Goal: Task Accomplishment & Management: Use online tool/utility

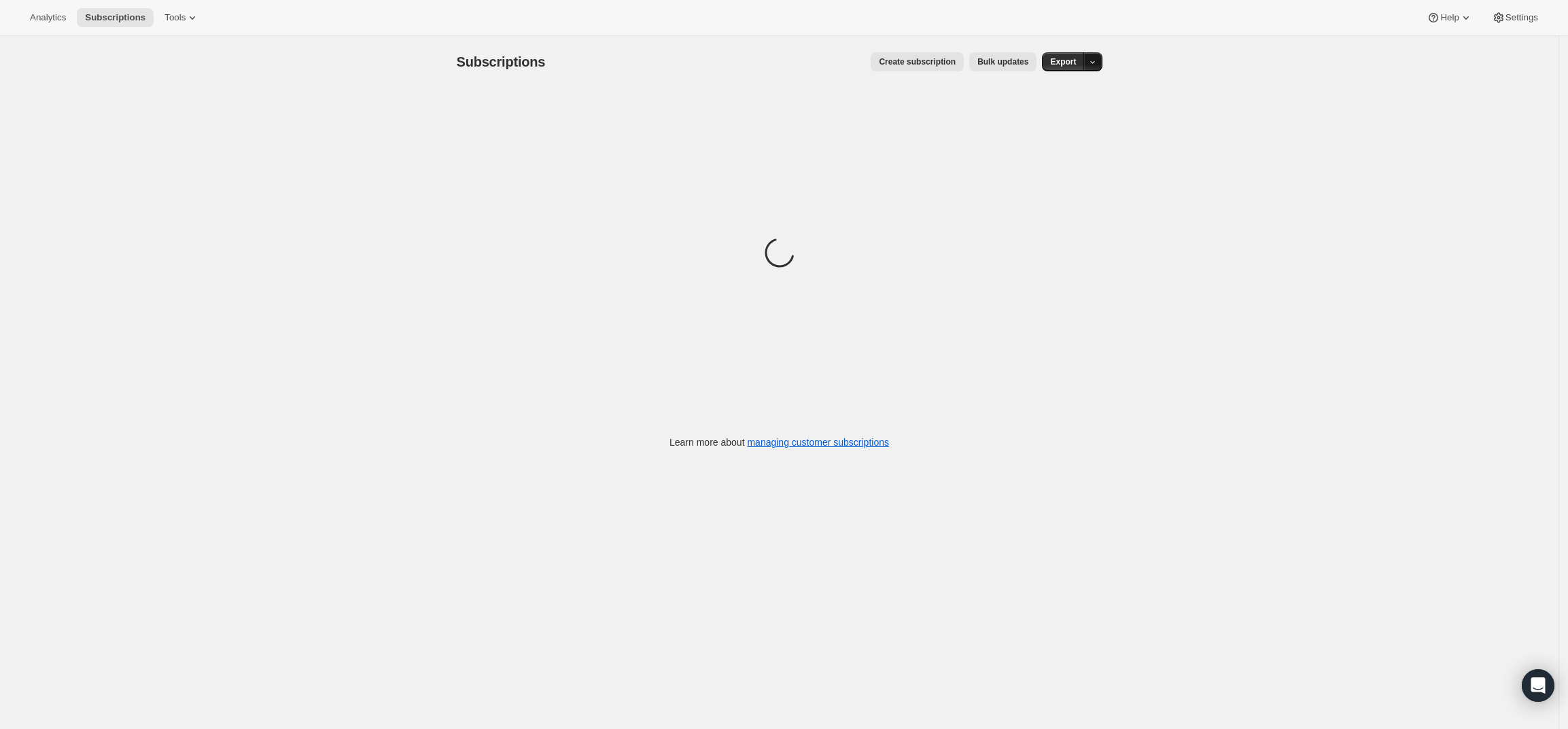
click at [1097, 64] on icon "button" at bounding box center [1092, 62] width 9 height 9
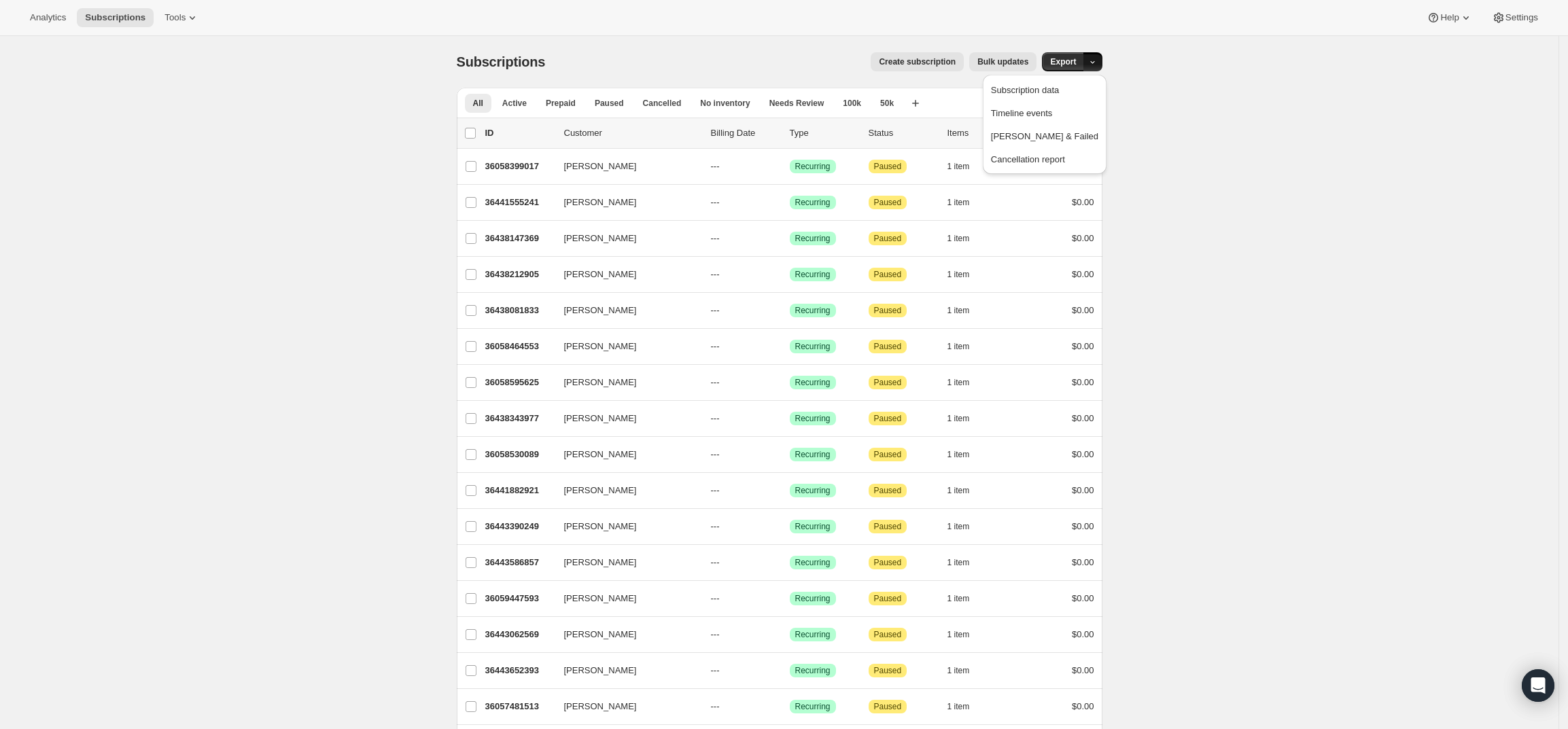
click at [1042, 103] on icon "Search and filter results" at bounding box center [1038, 102] width 13 height 13
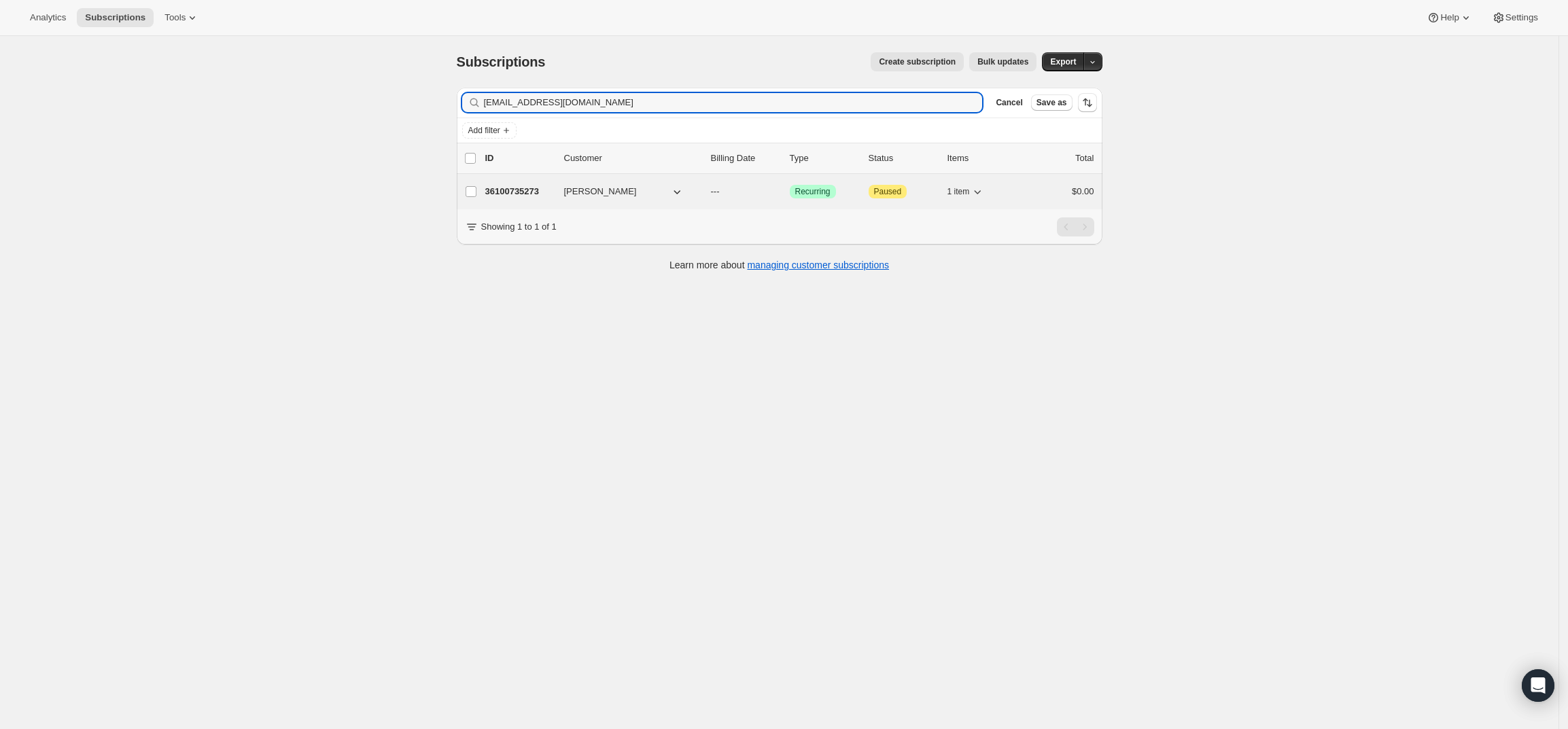
type input "[EMAIL_ADDRESS][DOMAIN_NAME]"
click at [530, 191] on p "36100735273" at bounding box center [519, 191] width 68 height 13
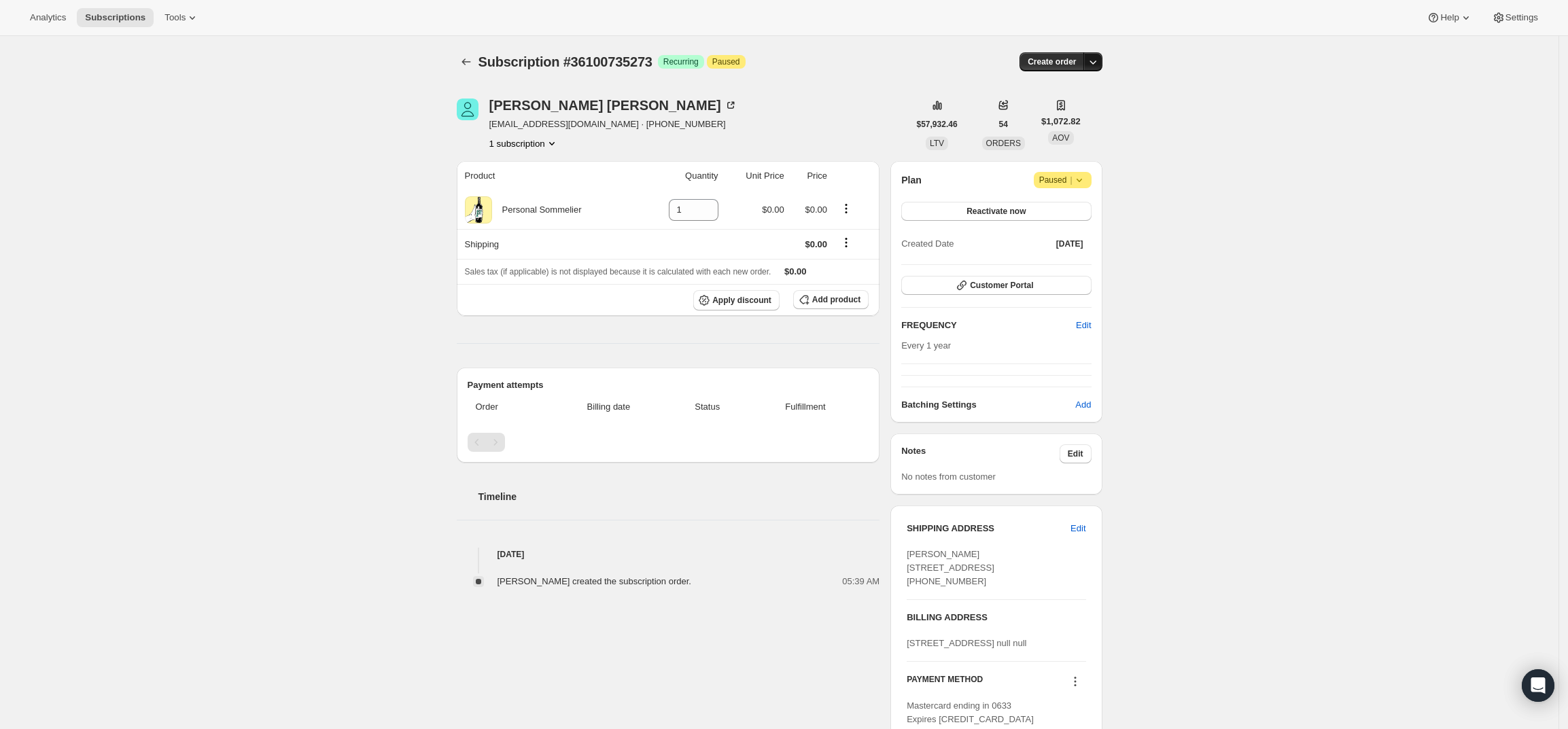
click at [1099, 60] on icon "button" at bounding box center [1092, 61] width 13 height 13
click at [1077, 109] on span "Create custom one-time order" at bounding box center [1039, 113] width 117 height 11
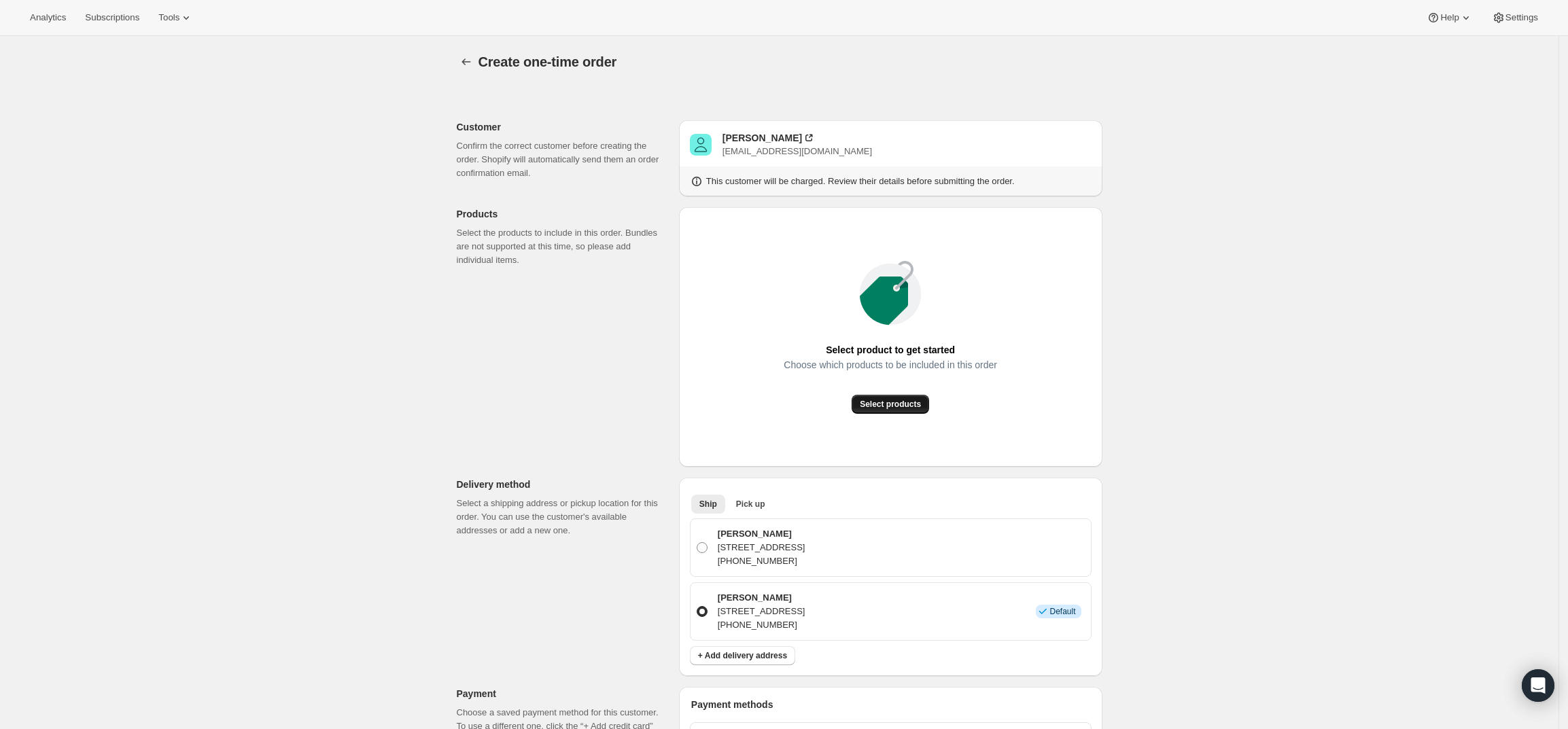
click at [879, 407] on span "Select products" at bounding box center [889, 404] width 61 height 11
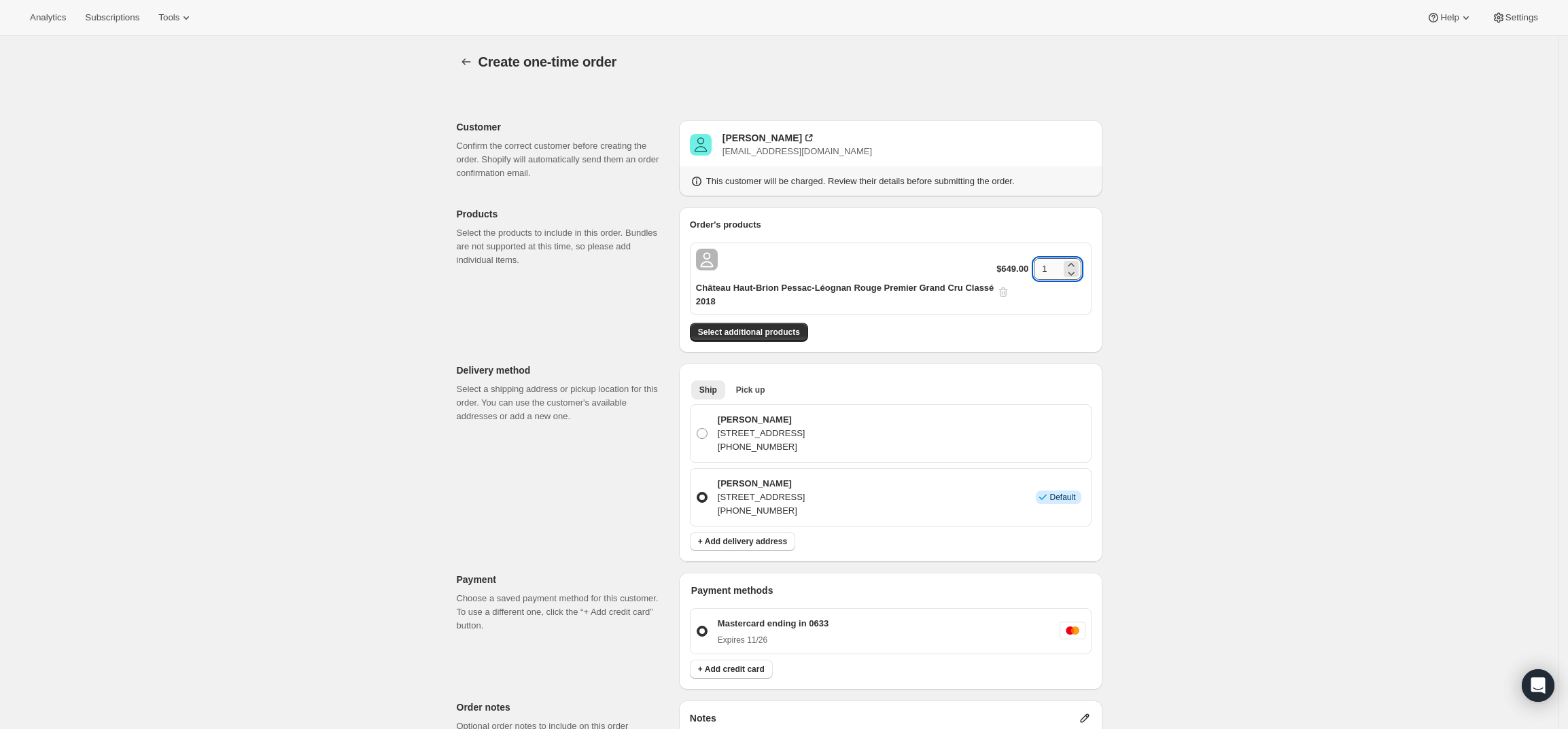
drag, startPoint x: 1054, startPoint y: 271, endPoint x: 1044, endPoint y: 268, distance: 10.4
click at [1044, 268] on input "1" at bounding box center [1047, 269] width 27 height 22
type input "3"
click at [1235, 309] on div "Create one-time order. This page is ready Create one-time order Customer Confir…" at bounding box center [779, 565] width 1558 height 1057
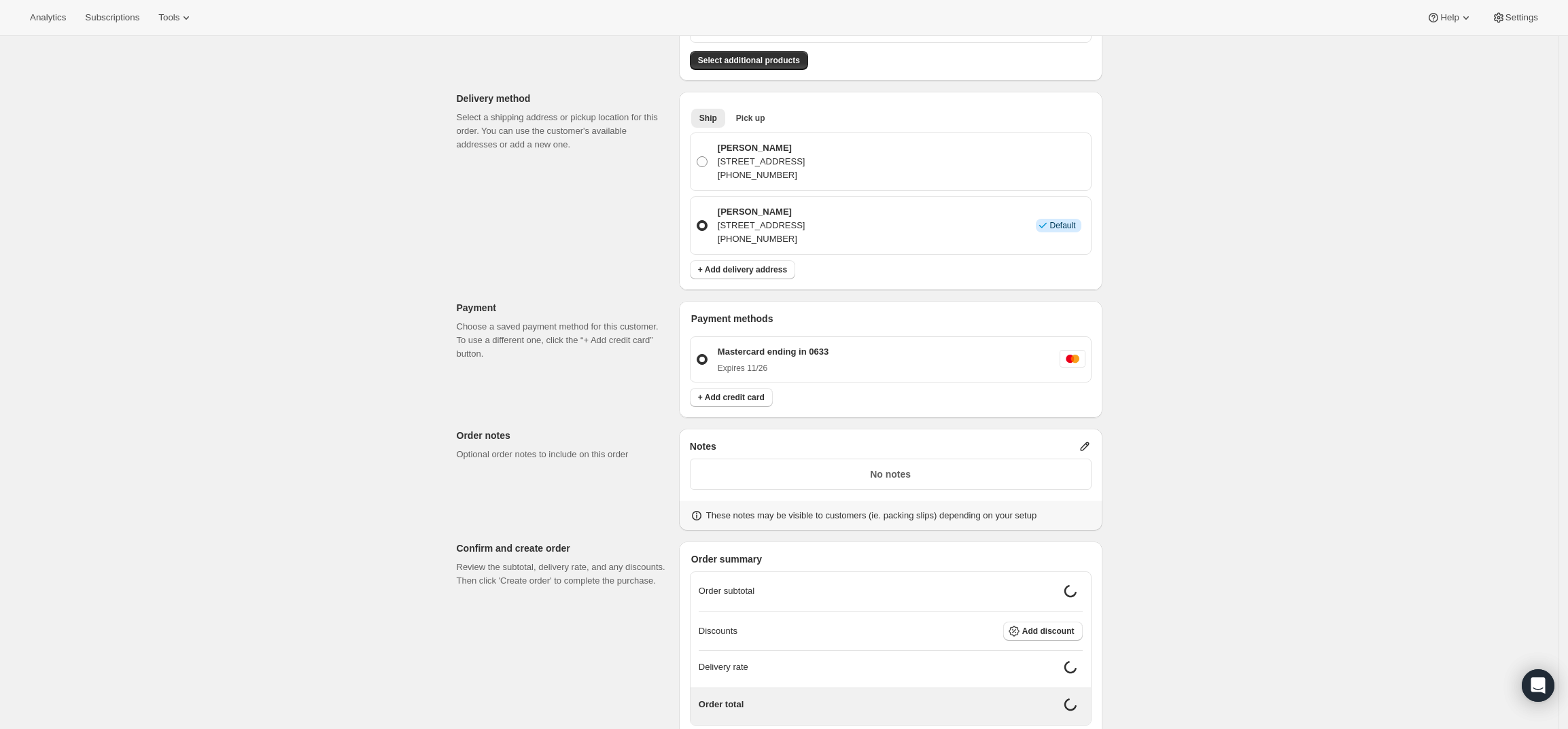
scroll to position [340, 0]
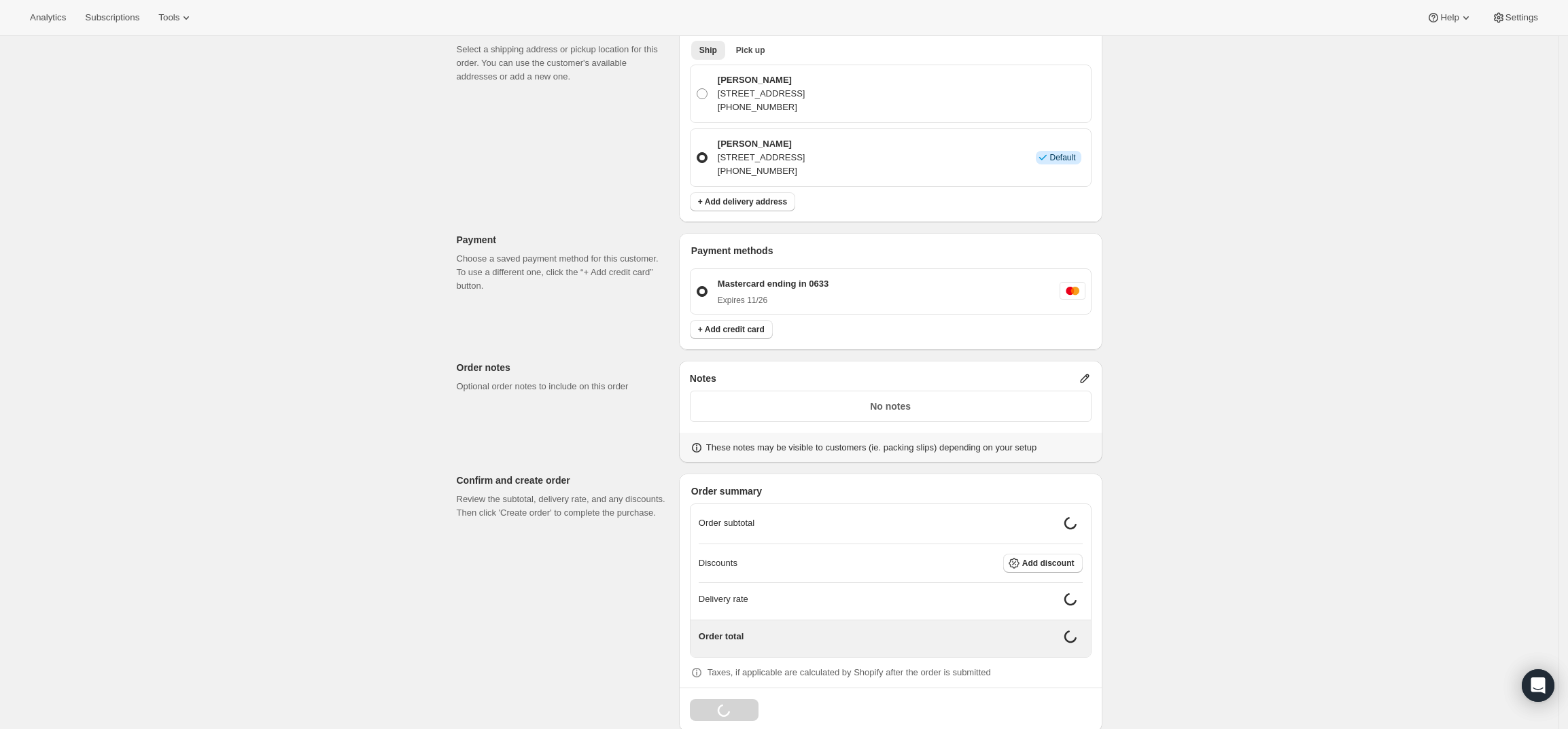
click at [1084, 379] on icon at bounding box center [1084, 378] width 13 height 13
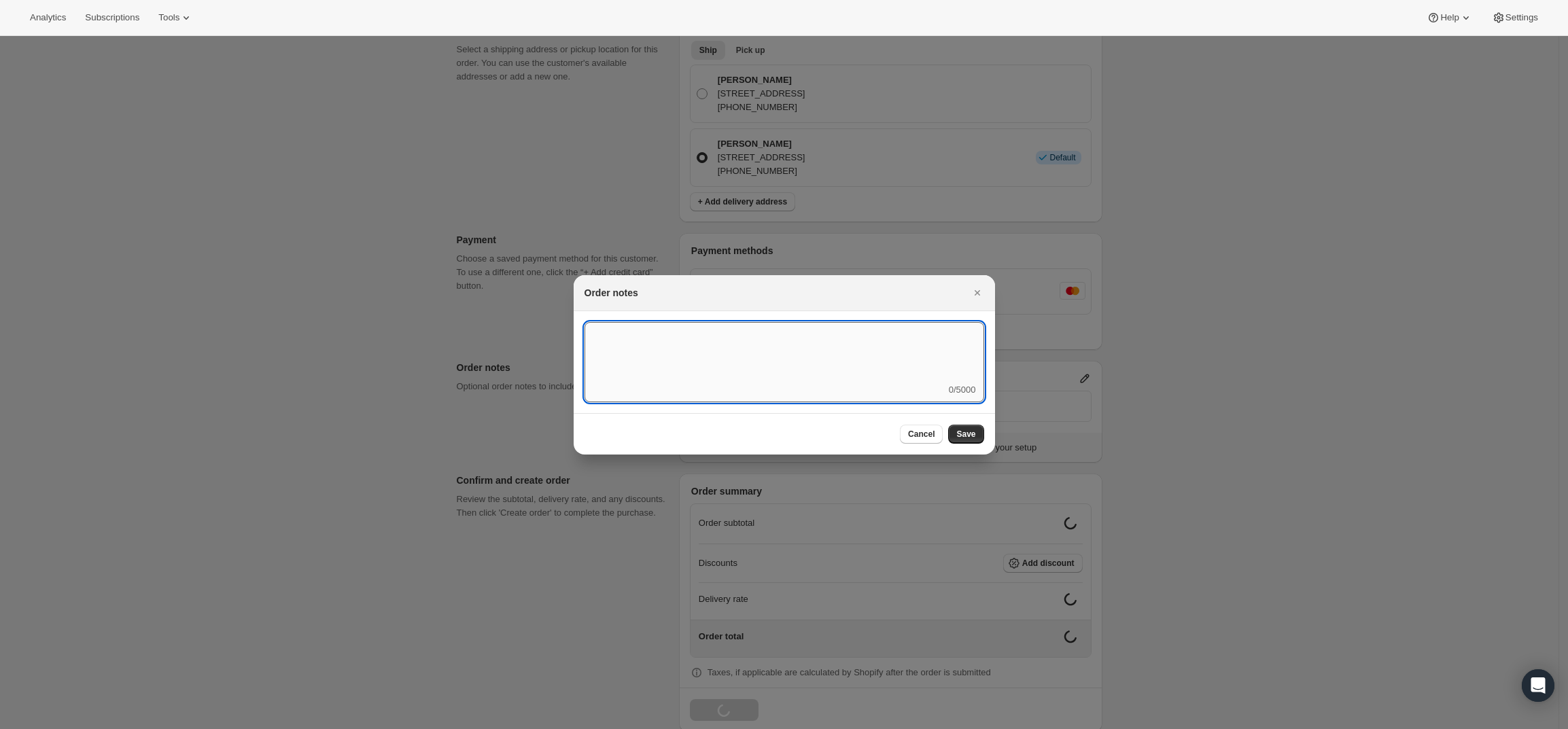
click at [829, 369] on textarea ":rd5:" at bounding box center [784, 352] width 400 height 61
type textarea "Weather HOLD"
click at [968, 430] on span "Save" at bounding box center [966, 434] width 19 height 11
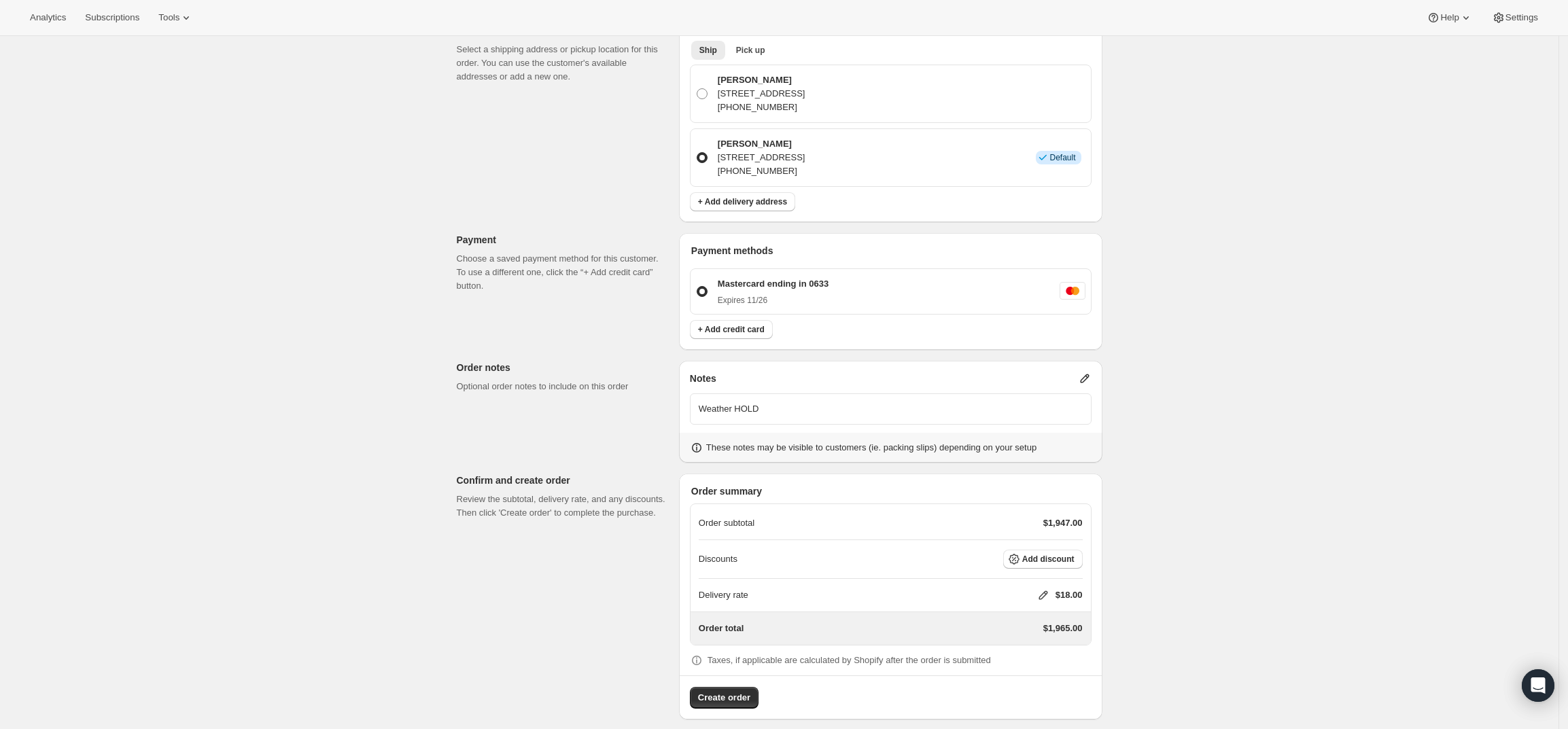
click at [1044, 595] on icon at bounding box center [1042, 595] width 13 height 13
click at [1021, 643] on input "0" at bounding box center [1050, 646] width 123 height 22
type input "0"
click at [1032, 674] on span "Save" at bounding box center [1040, 678] width 19 height 11
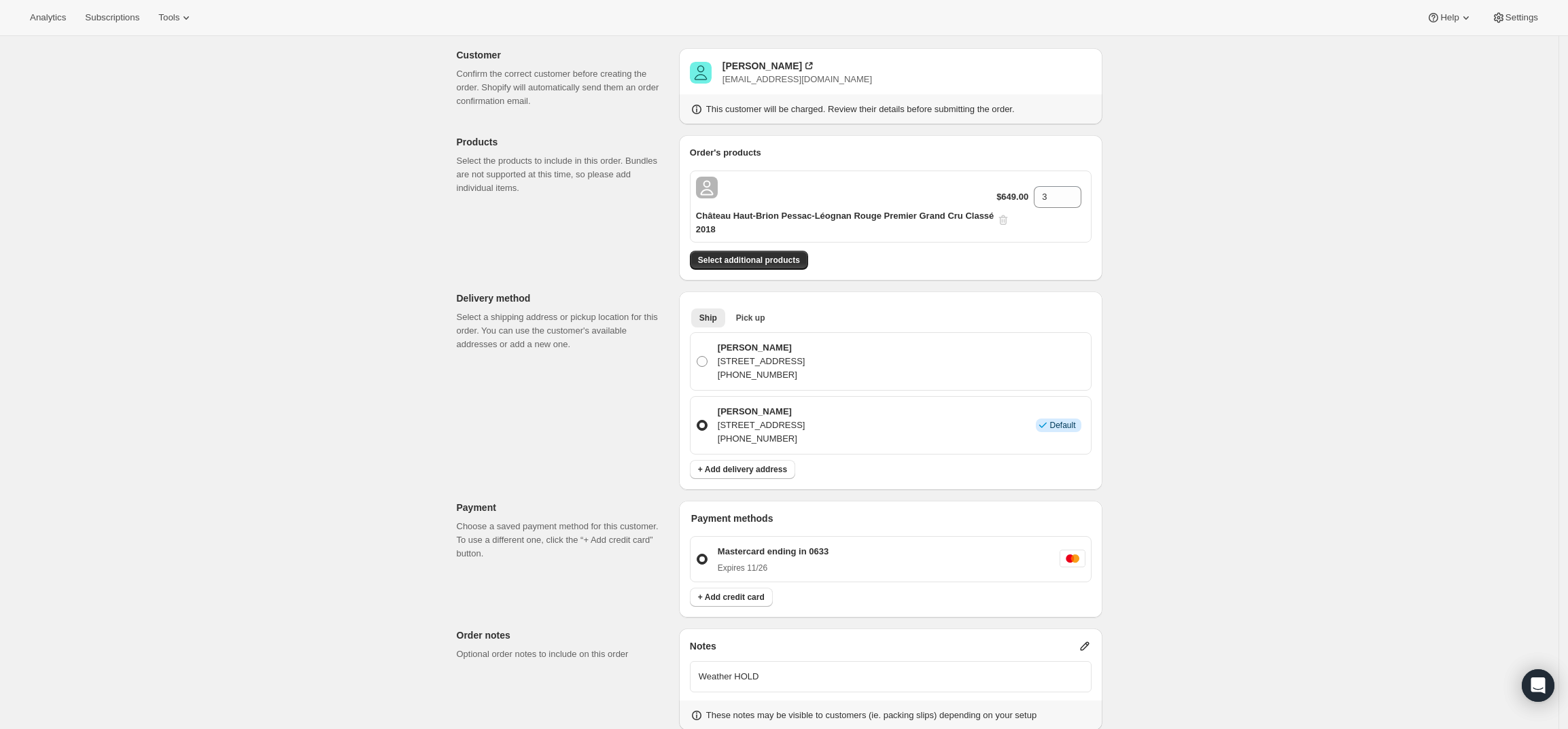
scroll to position [170, 0]
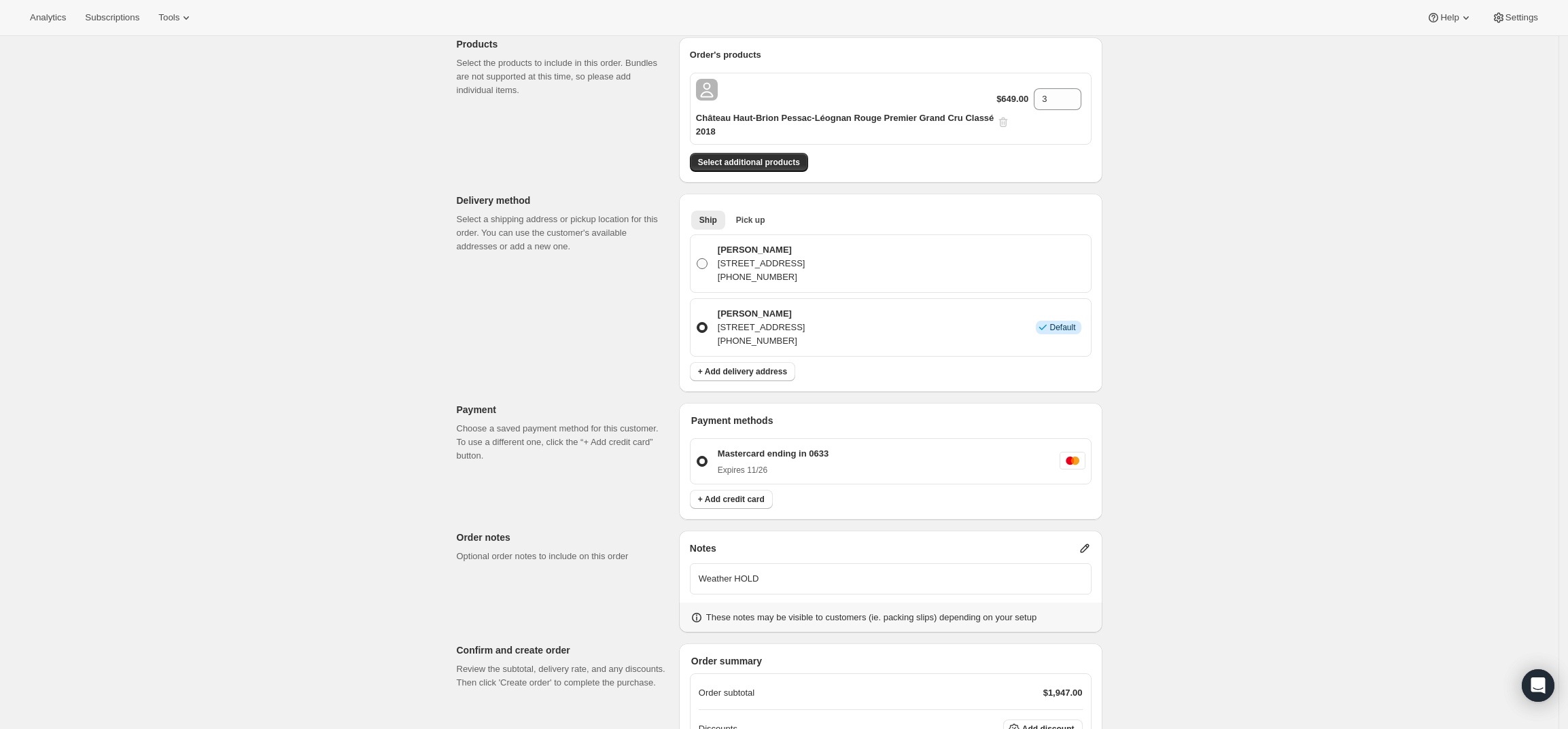
click at [708, 267] on span at bounding box center [701, 264] width 11 height 11
click at [697, 259] on input "[PERSON_NAME] [STREET_ADDRESS] [PHONE_NUMBER]" at bounding box center [696, 259] width 1 height 1
radio input "true"
click at [706, 327] on span at bounding box center [701, 327] width 11 height 11
click at [697, 323] on input "[PERSON_NAME] [STREET_ADDRESS] [PHONE_NUMBER] Info Default" at bounding box center [696, 322] width 1 height 1
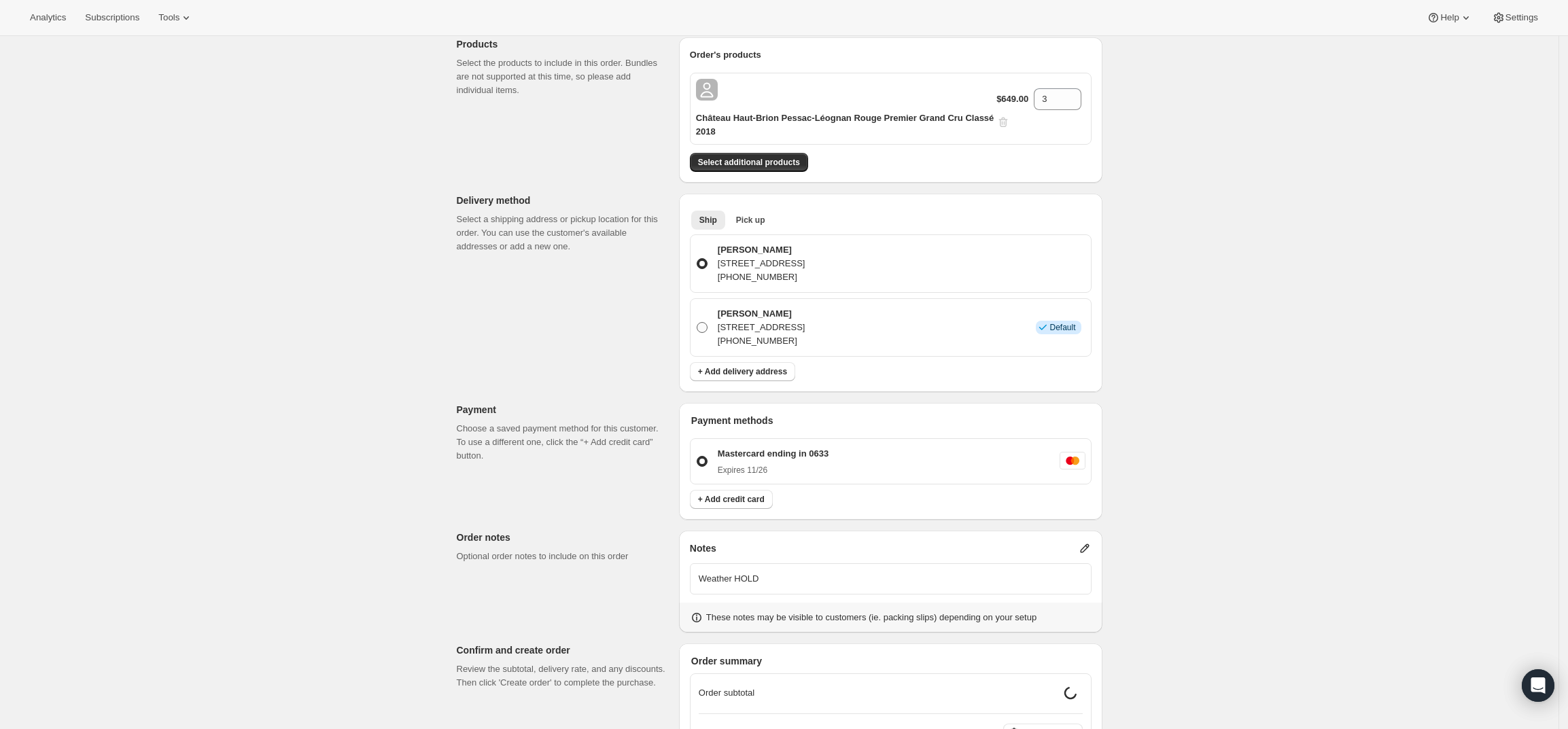
radio input "true"
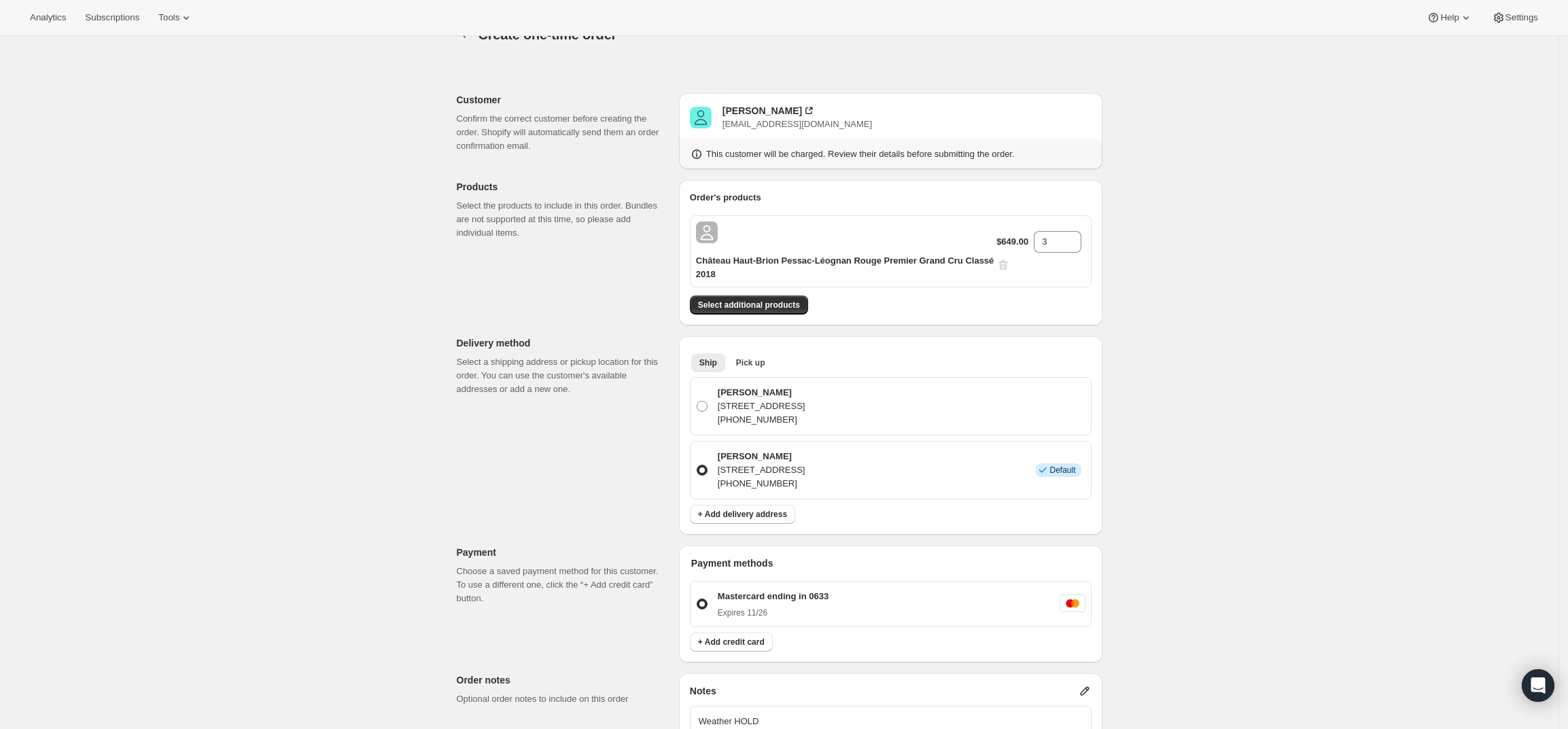
scroll to position [0, 0]
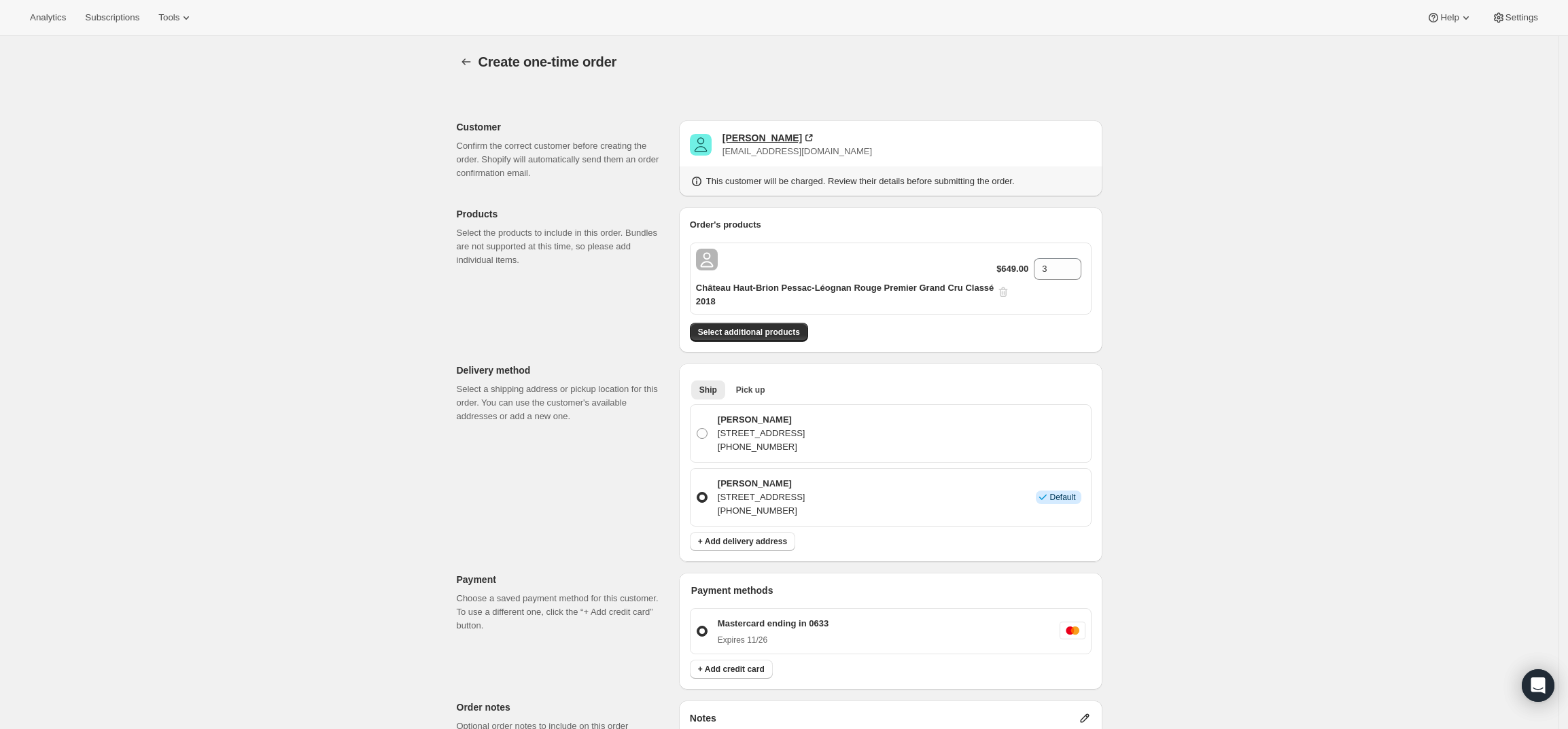
click at [761, 141] on div "[PERSON_NAME]" at bounding box center [762, 138] width 79 height 13
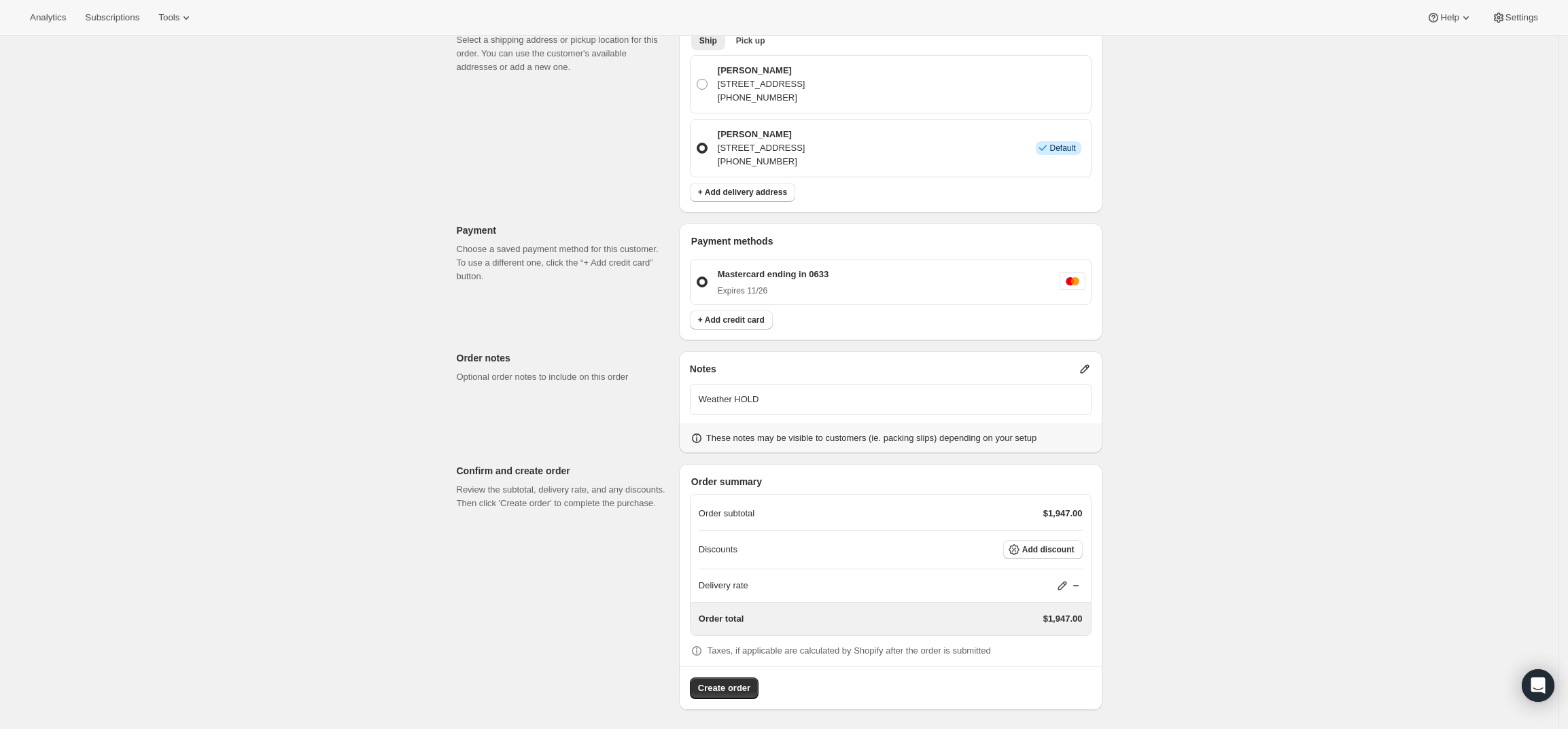
scroll to position [352, 0]
click at [716, 692] on span "Create order" at bounding box center [724, 685] width 52 height 13
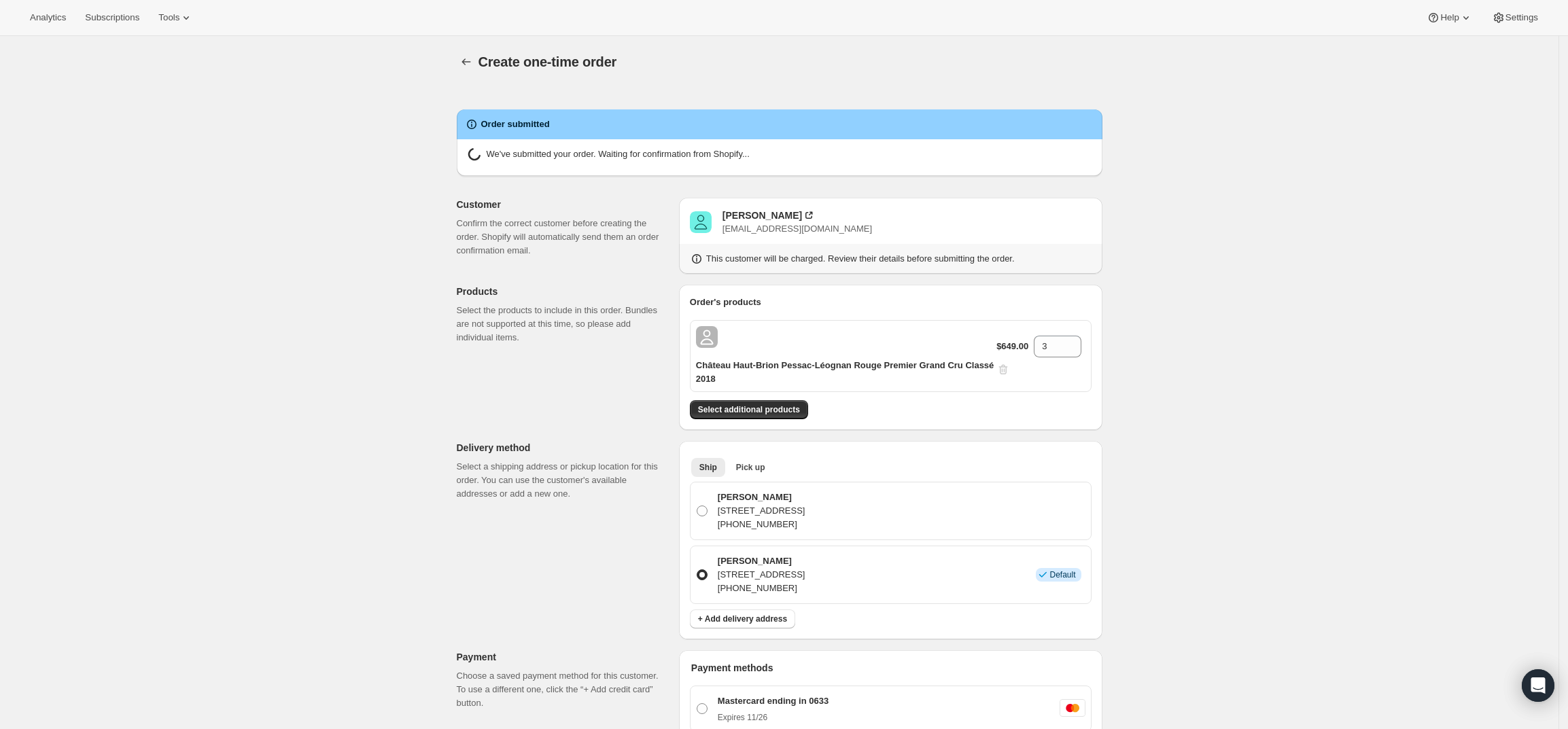
radio input "true"
